Goal: Use online tool/utility: Use online tool/utility

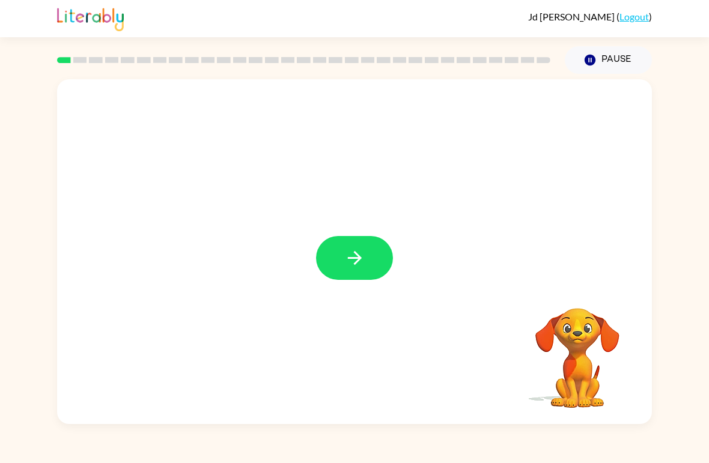
click at [343, 255] on button "button" at bounding box center [354, 258] width 77 height 44
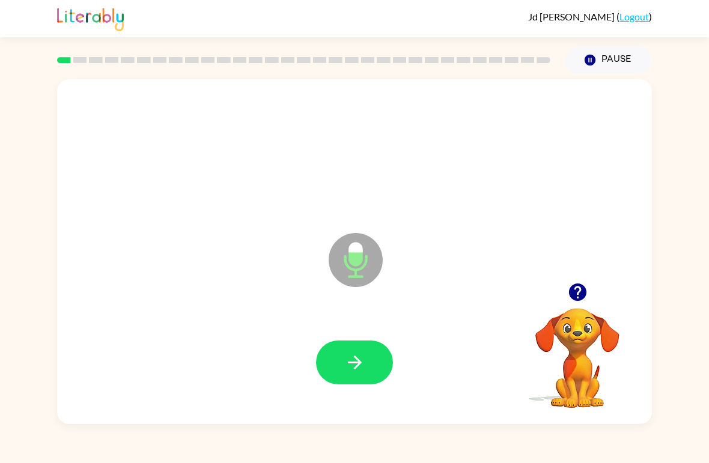
click at [360, 353] on icon "button" at bounding box center [354, 362] width 21 height 21
click at [361, 369] on icon "button" at bounding box center [354, 362] width 21 height 21
click at [357, 363] on icon "button" at bounding box center [354, 363] width 14 height 14
click at [345, 362] on icon "button" at bounding box center [354, 362] width 21 height 21
click at [359, 344] on button "button" at bounding box center [354, 363] width 77 height 44
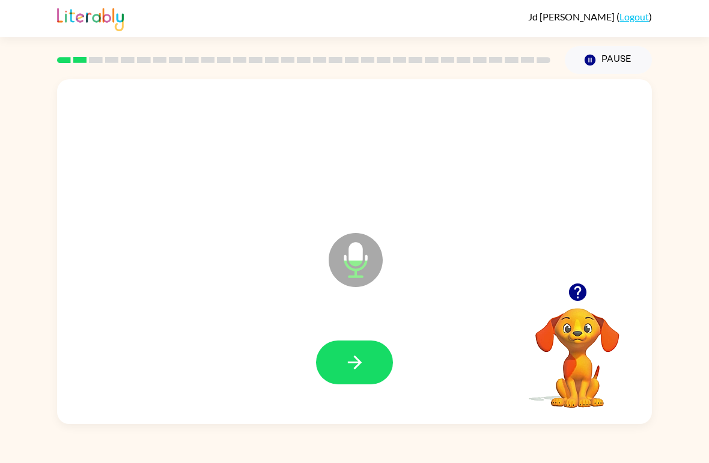
click at [360, 367] on icon "button" at bounding box center [354, 362] width 21 height 21
click at [354, 359] on icon "button" at bounding box center [354, 362] width 21 height 21
click at [357, 366] on icon "button" at bounding box center [354, 363] width 14 height 14
click at [360, 353] on icon "button" at bounding box center [354, 362] width 21 height 21
click at [358, 357] on icon "button" at bounding box center [354, 362] width 21 height 21
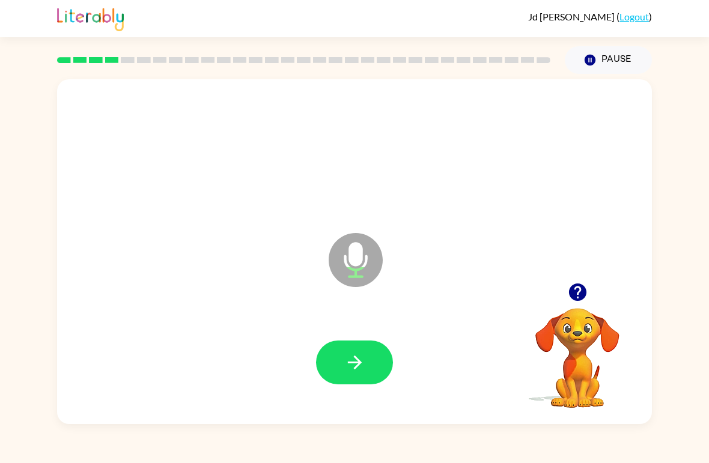
click at [361, 373] on icon "button" at bounding box center [354, 362] width 21 height 21
click at [354, 357] on icon "button" at bounding box center [354, 363] width 14 height 14
click at [358, 369] on icon "button" at bounding box center [354, 362] width 21 height 21
click at [356, 377] on button "button" at bounding box center [354, 363] width 77 height 44
click at [354, 359] on icon "button" at bounding box center [354, 362] width 21 height 21
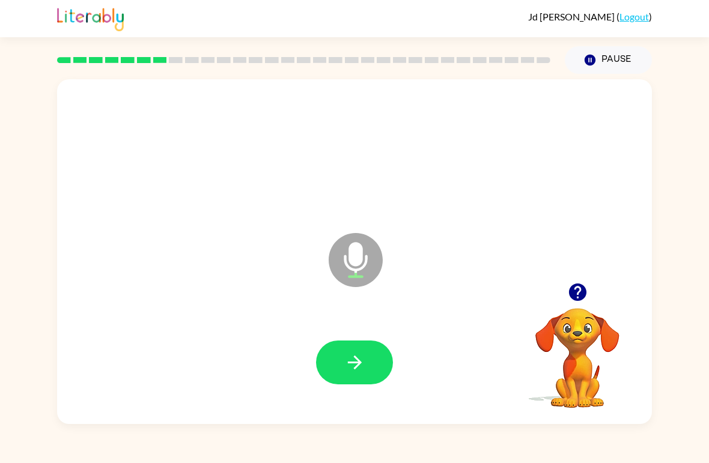
click at [363, 351] on button "button" at bounding box center [354, 363] width 77 height 44
click at [349, 360] on icon "button" at bounding box center [354, 362] width 21 height 21
click at [347, 359] on icon "button" at bounding box center [354, 362] width 21 height 21
click at [353, 362] on icon "button" at bounding box center [354, 362] width 21 height 21
click at [371, 366] on button "button" at bounding box center [354, 363] width 77 height 44
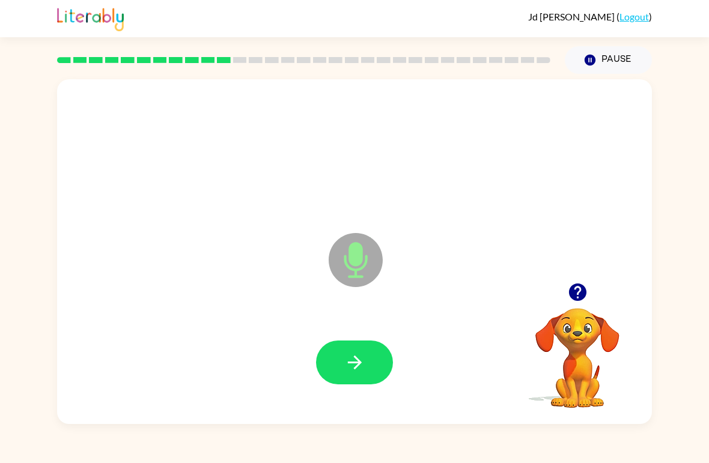
click at [355, 354] on icon "button" at bounding box center [354, 362] width 21 height 21
click at [359, 362] on icon "button" at bounding box center [354, 363] width 14 height 14
click at [345, 357] on icon "button" at bounding box center [354, 362] width 21 height 21
click at [353, 349] on button "button" at bounding box center [354, 363] width 77 height 44
click at [353, 357] on icon "button" at bounding box center [354, 362] width 21 height 21
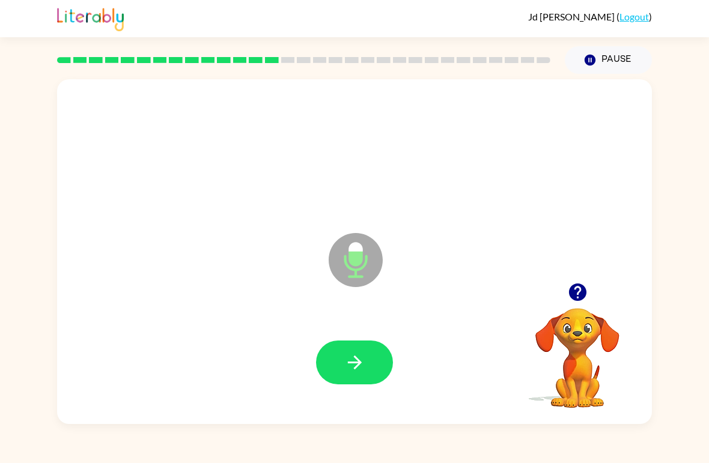
click at [347, 371] on icon "button" at bounding box center [354, 362] width 21 height 21
click at [364, 352] on button "button" at bounding box center [354, 363] width 77 height 44
click at [356, 371] on icon "button" at bounding box center [354, 362] width 21 height 21
click at [580, 287] on icon "button" at bounding box center [576, 292] width 17 height 17
click at [585, 293] on icon "button" at bounding box center [576, 292] width 17 height 17
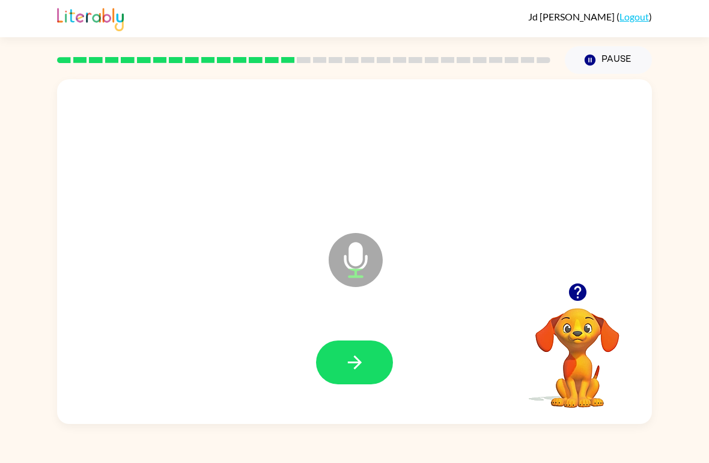
click at [567, 293] on icon "button" at bounding box center [577, 292] width 21 height 21
click at [574, 295] on icon "button" at bounding box center [576, 292] width 17 height 17
click at [359, 360] on icon "button" at bounding box center [354, 362] width 21 height 21
click at [363, 357] on icon "button" at bounding box center [354, 362] width 21 height 21
click at [360, 354] on icon "button" at bounding box center [354, 362] width 21 height 21
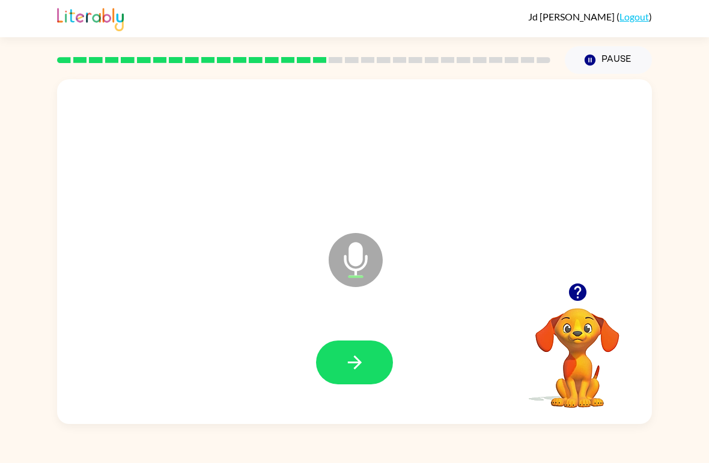
click at [355, 363] on icon "button" at bounding box center [354, 363] width 14 height 14
click at [355, 356] on icon "button" at bounding box center [354, 362] width 21 height 21
click at [360, 362] on icon "button" at bounding box center [354, 363] width 14 height 14
click at [366, 361] on button "button" at bounding box center [354, 363] width 77 height 44
click at [348, 349] on button "button" at bounding box center [354, 363] width 77 height 44
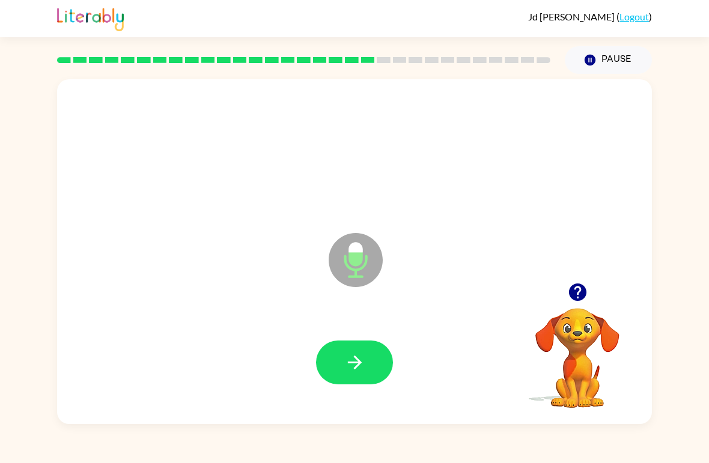
click at [371, 350] on button "button" at bounding box center [354, 363] width 77 height 44
click at [371, 369] on button "button" at bounding box center [354, 363] width 77 height 44
click at [363, 369] on icon "button" at bounding box center [354, 362] width 21 height 21
click at [359, 370] on icon "button" at bounding box center [354, 362] width 21 height 21
click at [369, 360] on button "button" at bounding box center [354, 363] width 77 height 44
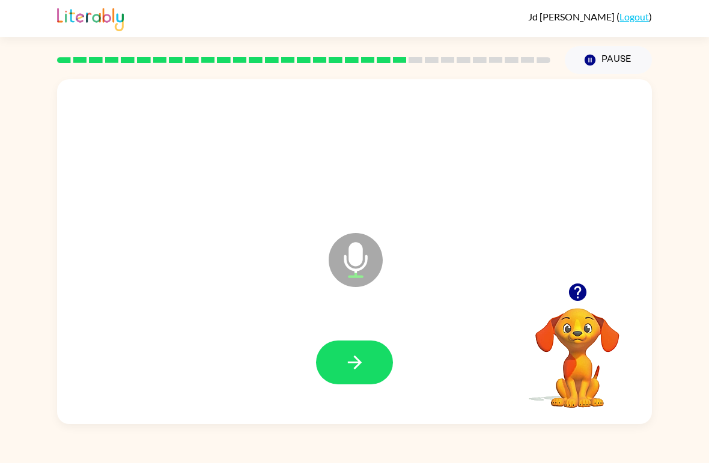
click at [354, 359] on icon "button" at bounding box center [354, 362] width 21 height 21
click at [372, 359] on button "button" at bounding box center [354, 363] width 77 height 44
click at [364, 372] on icon "button" at bounding box center [354, 362] width 21 height 21
click at [357, 357] on icon "button" at bounding box center [354, 362] width 21 height 21
click at [371, 354] on button "button" at bounding box center [354, 363] width 77 height 44
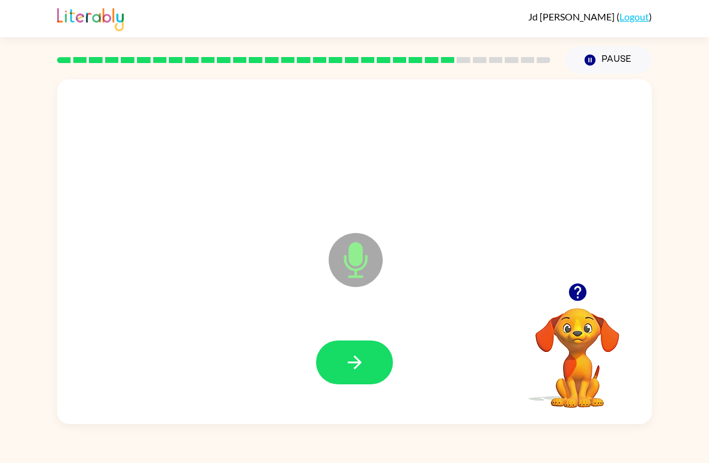
click at [363, 344] on button "button" at bounding box center [354, 363] width 77 height 44
click at [371, 348] on button "button" at bounding box center [354, 363] width 77 height 44
click at [383, 353] on button "button" at bounding box center [354, 363] width 77 height 44
click at [354, 369] on icon "button" at bounding box center [354, 362] width 21 height 21
click at [357, 357] on icon "button" at bounding box center [354, 362] width 21 height 21
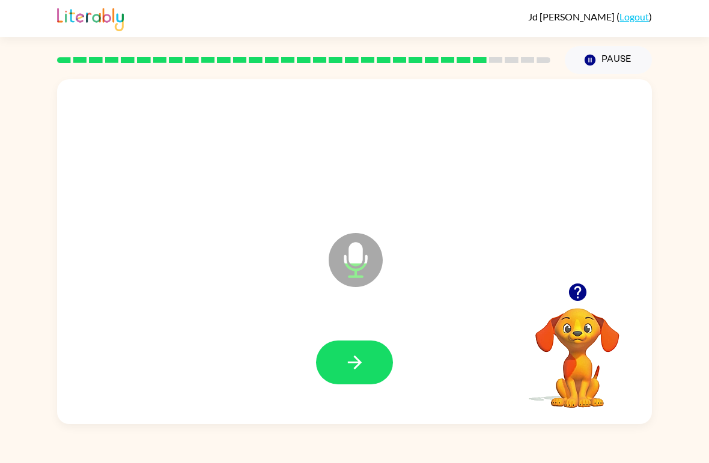
click at [354, 354] on icon "button" at bounding box center [354, 362] width 21 height 21
click at [348, 350] on button "button" at bounding box center [354, 363] width 77 height 44
click at [581, 300] on icon "button" at bounding box center [576, 292] width 17 height 17
click at [351, 352] on button "button" at bounding box center [354, 363] width 77 height 44
click at [362, 347] on button "button" at bounding box center [354, 363] width 77 height 44
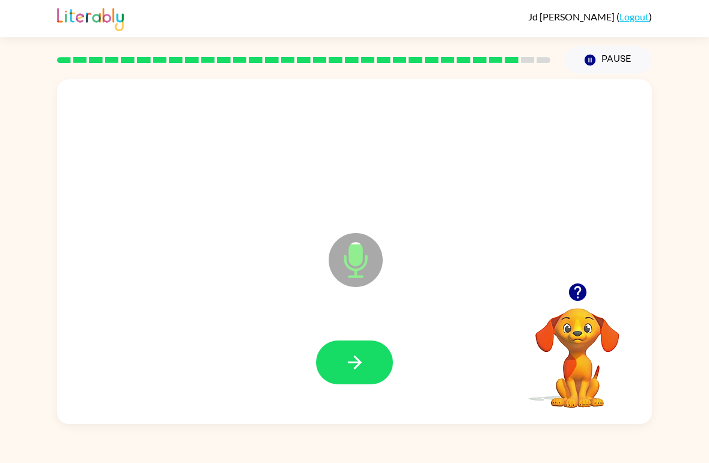
click at [359, 361] on icon "button" at bounding box center [354, 363] width 14 height 14
click at [362, 367] on icon "button" at bounding box center [354, 362] width 21 height 21
click at [356, 362] on icon "button" at bounding box center [354, 362] width 21 height 21
